Goal: Task Accomplishment & Management: Use online tool/utility

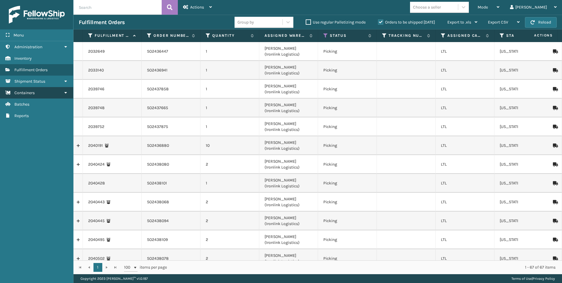
click at [42, 89] on link "Containers" at bounding box center [36, 92] width 73 height 11
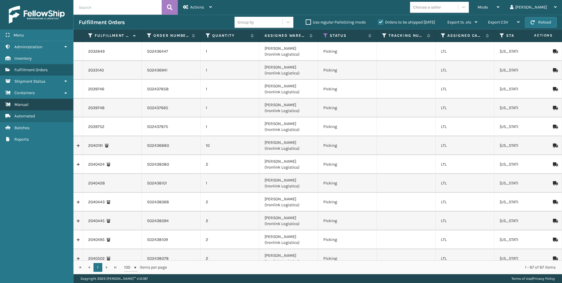
click at [44, 102] on link "Manual" at bounding box center [36, 104] width 73 height 11
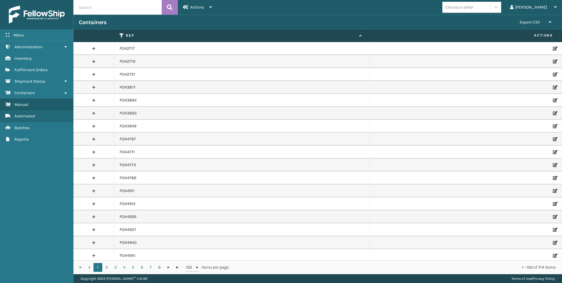
click at [125, 8] on input "text" at bounding box center [117, 7] width 88 height 15
paste input "PO49476"
type input "PO49476"
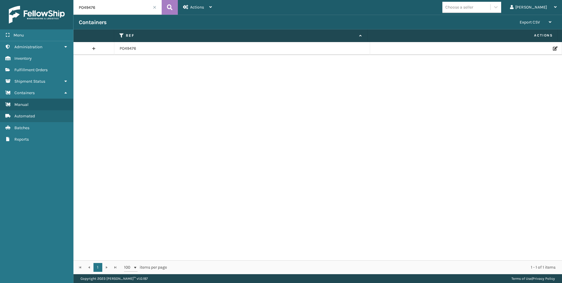
click at [553, 48] on icon at bounding box center [555, 48] width 4 height 4
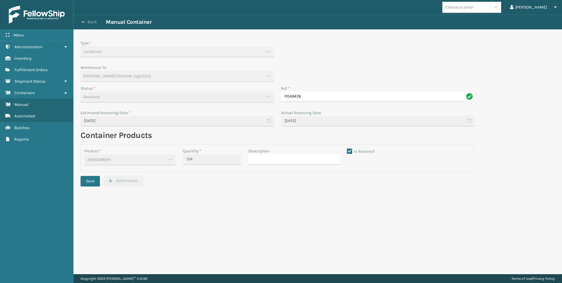
click at [88, 23] on button "Back" at bounding box center [92, 21] width 27 height 5
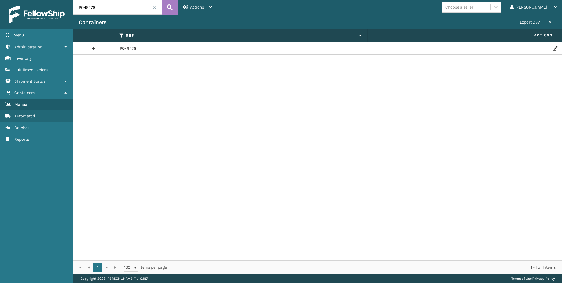
drag, startPoint x: 95, startPoint y: 9, endPoint x: 71, endPoint y: 6, distance: 23.7
click at [75, 7] on input "PO49476" at bounding box center [117, 7] width 88 height 15
paste input "728"
type input "PO49728"
click at [547, 51] on td at bounding box center [466, 48] width 192 height 13
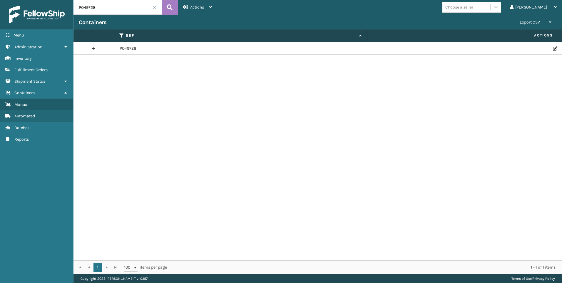
click at [549, 50] on td at bounding box center [466, 48] width 192 height 13
click at [553, 49] on icon at bounding box center [555, 48] width 4 height 4
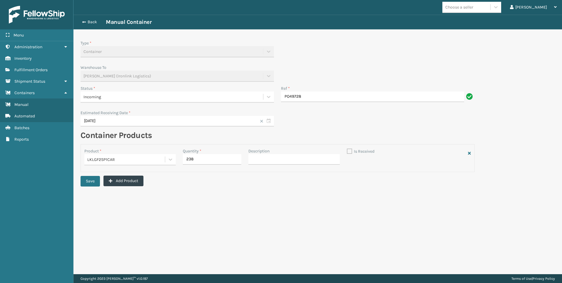
click at [105, 99] on div "Incoming" at bounding box center [171, 97] width 177 height 6
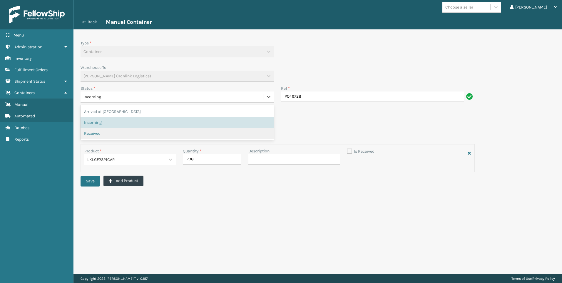
click at [98, 131] on span "Received" at bounding box center [92, 133] width 16 height 6
checkbox input "true"
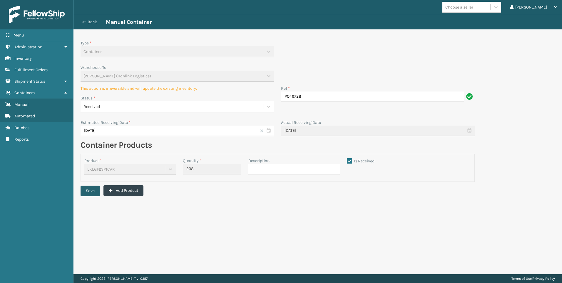
click at [90, 191] on button "Save" at bounding box center [90, 191] width 19 height 11
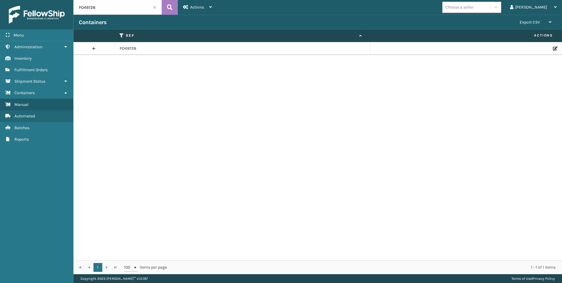
drag, startPoint x: 99, startPoint y: 7, endPoint x: 50, endPoint y: 1, distance: 48.8
click at [51, 0] on div "Menu Administration Inventory Fulfillment Orders Shipment Status Containers Man…" at bounding box center [281, 0] width 562 height 0
paste input "684"
type input "PO49684"
click at [553, 48] on icon at bounding box center [555, 48] width 4 height 4
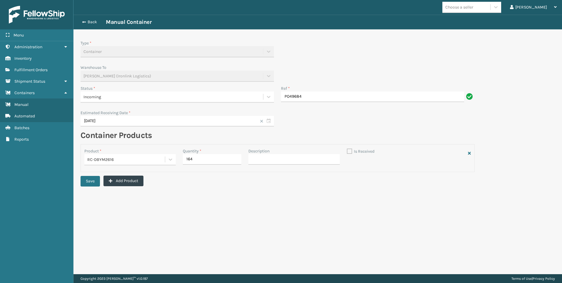
click at [178, 98] on div "Incoming" at bounding box center [171, 97] width 177 height 6
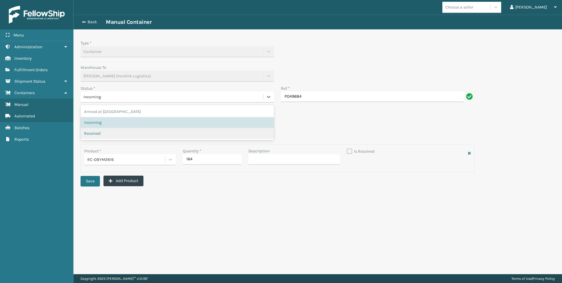
click at [120, 133] on div "Received" at bounding box center [177, 133] width 186 height 6
checkbox input "true"
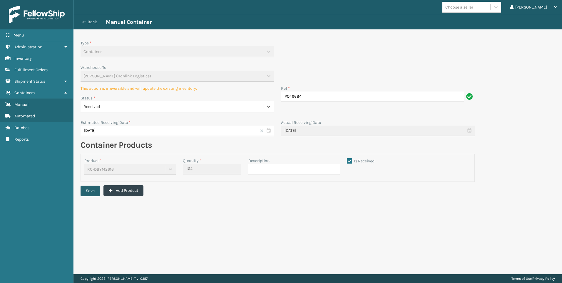
click at [93, 190] on button "Save" at bounding box center [90, 191] width 19 height 11
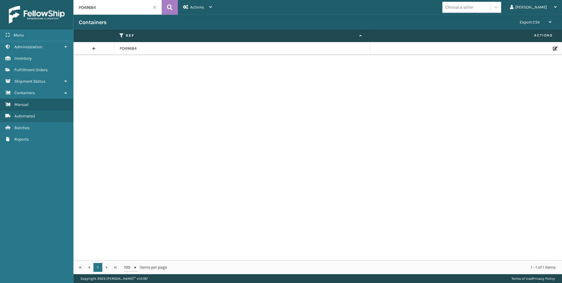
click at [135, 11] on input "PO49684" at bounding box center [117, 7] width 88 height 15
click at [553, 49] on icon at bounding box center [555, 48] width 4 height 4
